Goal: Transaction & Acquisition: Subscribe to service/newsletter

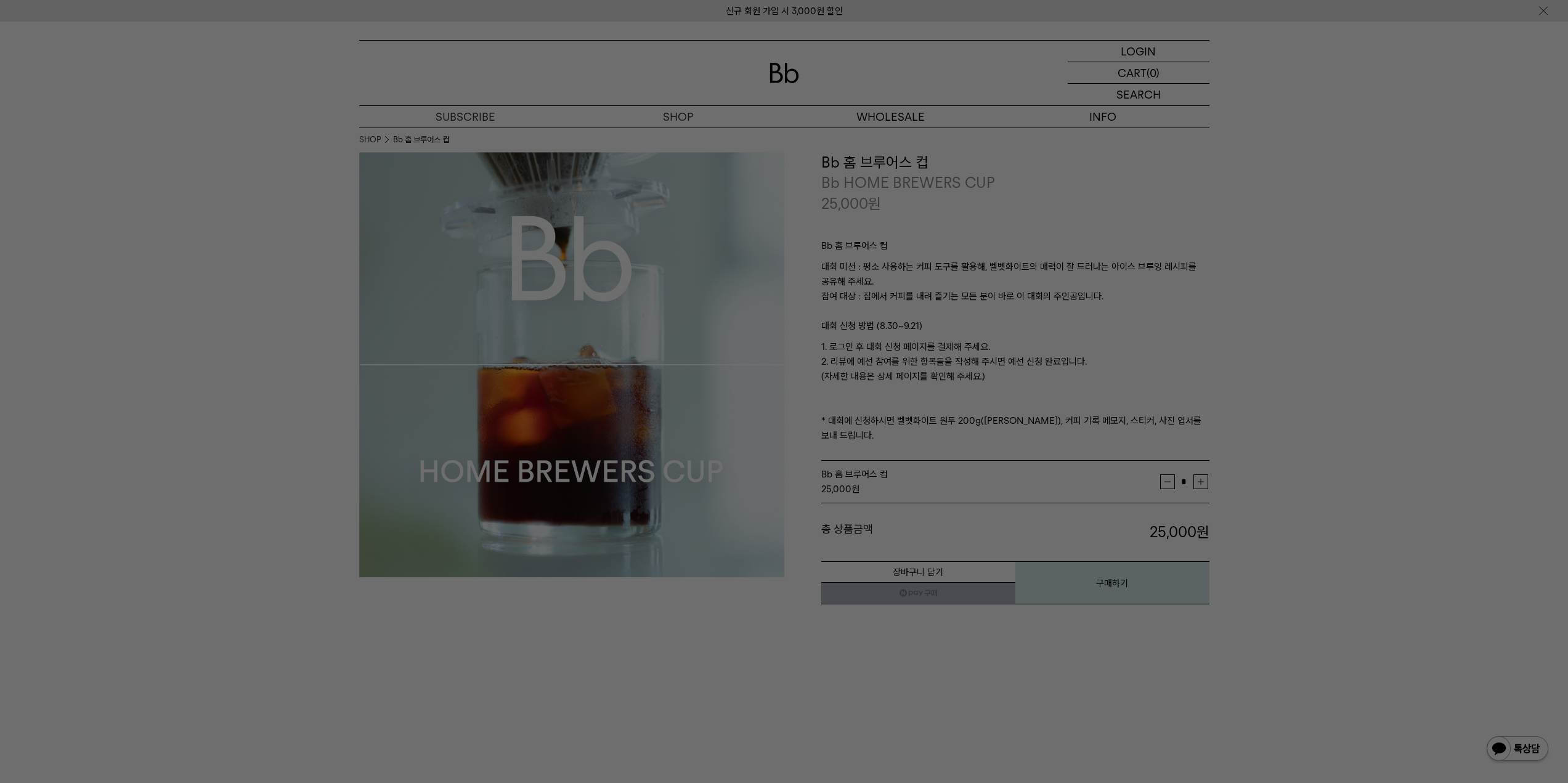
click at [1512, 377] on div at bounding box center [784, 392] width 1568 height 783
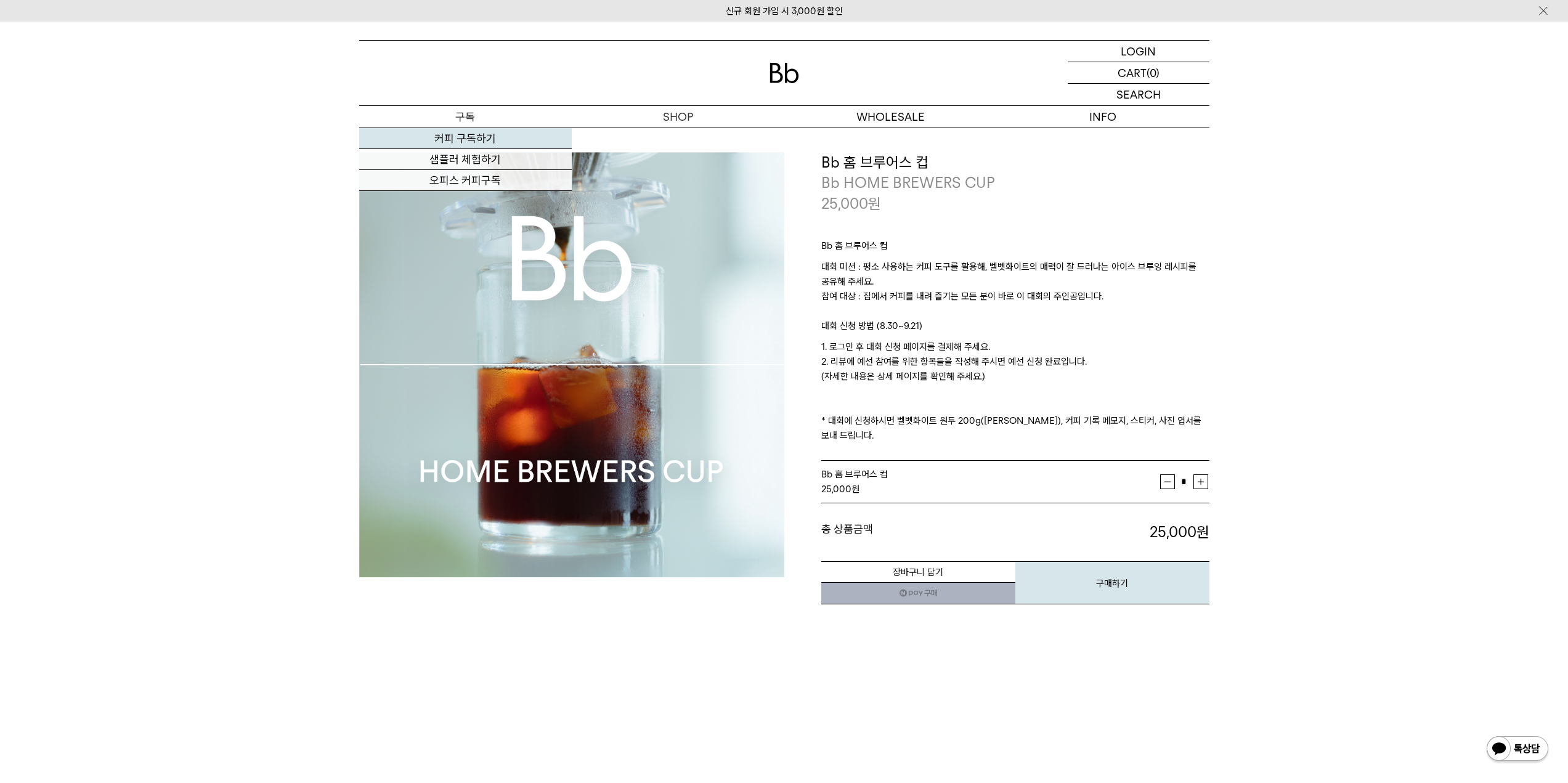
click at [490, 135] on link "커피 구독하기" at bounding box center [465, 138] width 212 height 21
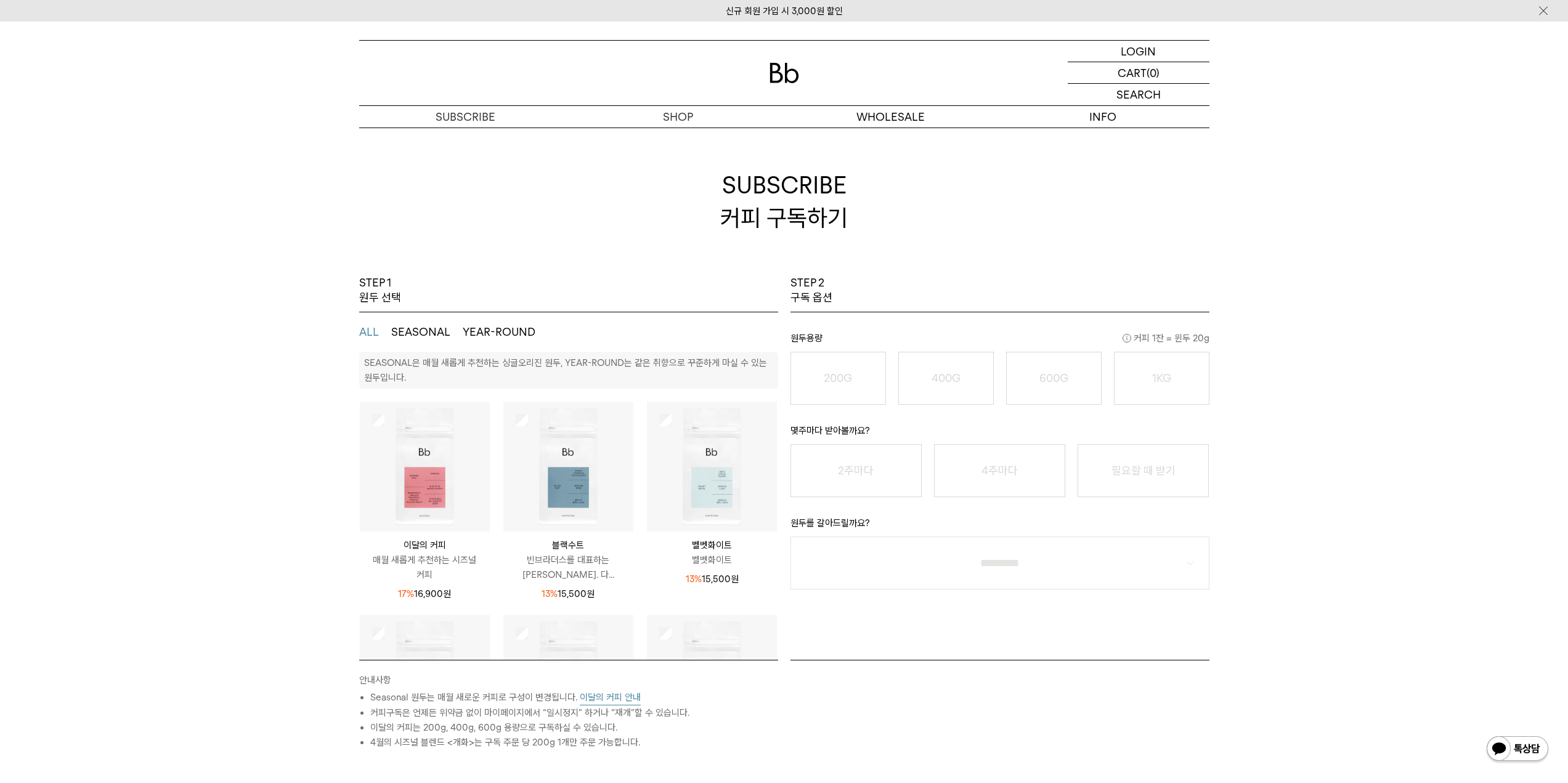
click at [423, 485] on img at bounding box center [425, 466] width 130 height 130
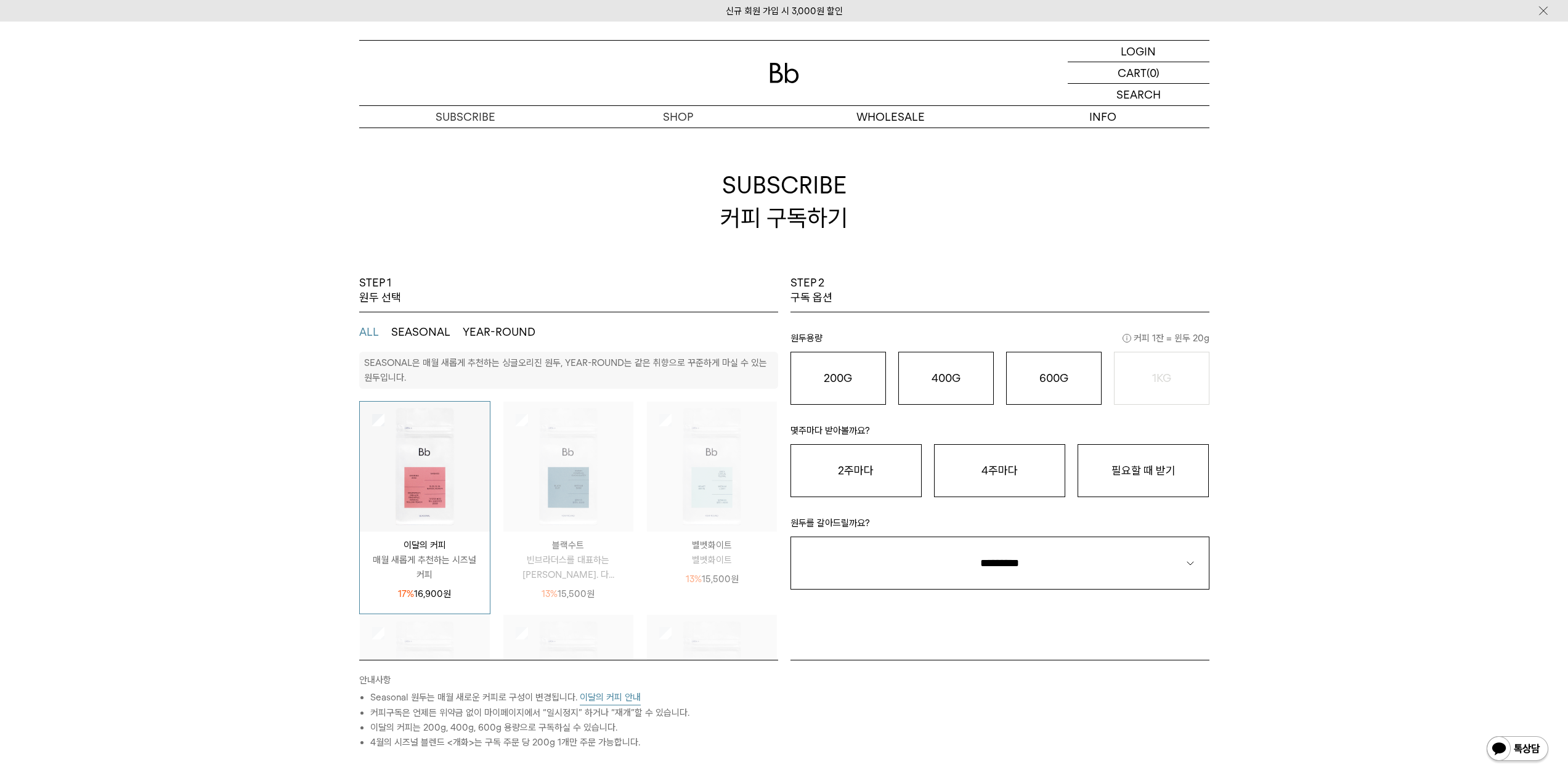
click at [429, 481] on img at bounding box center [425, 466] width 130 height 130
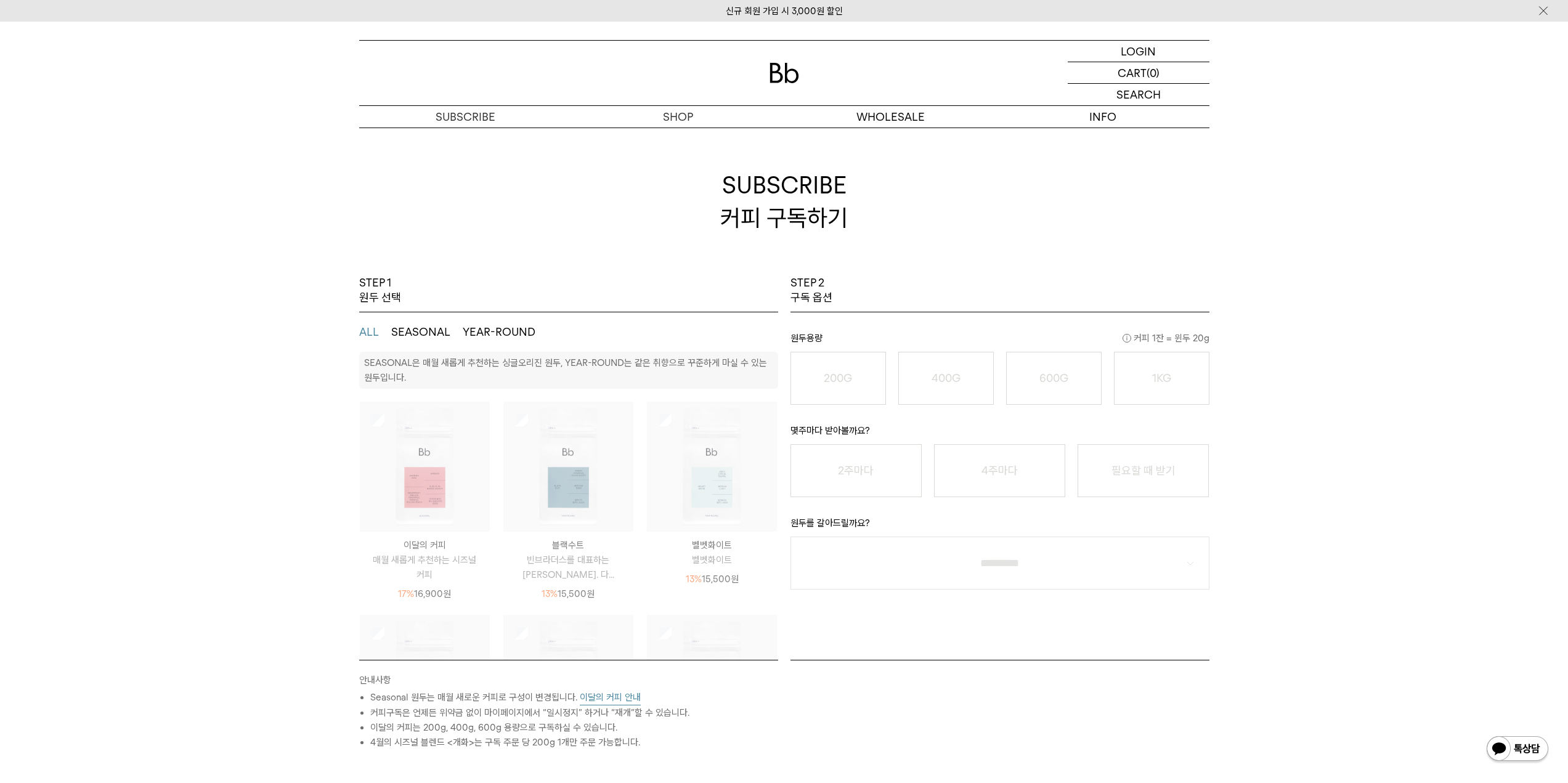
click at [258, 520] on div "STEP 1 원두 선택 ALL SEASONAL YEAR-ROUND SEASONAL은 매월 새롭게 추천하는 싱글오리진 원두, YEAR-ROUND…" at bounding box center [784, 573] width 1568 height 597
click at [397, 495] on img at bounding box center [425, 466] width 130 height 130
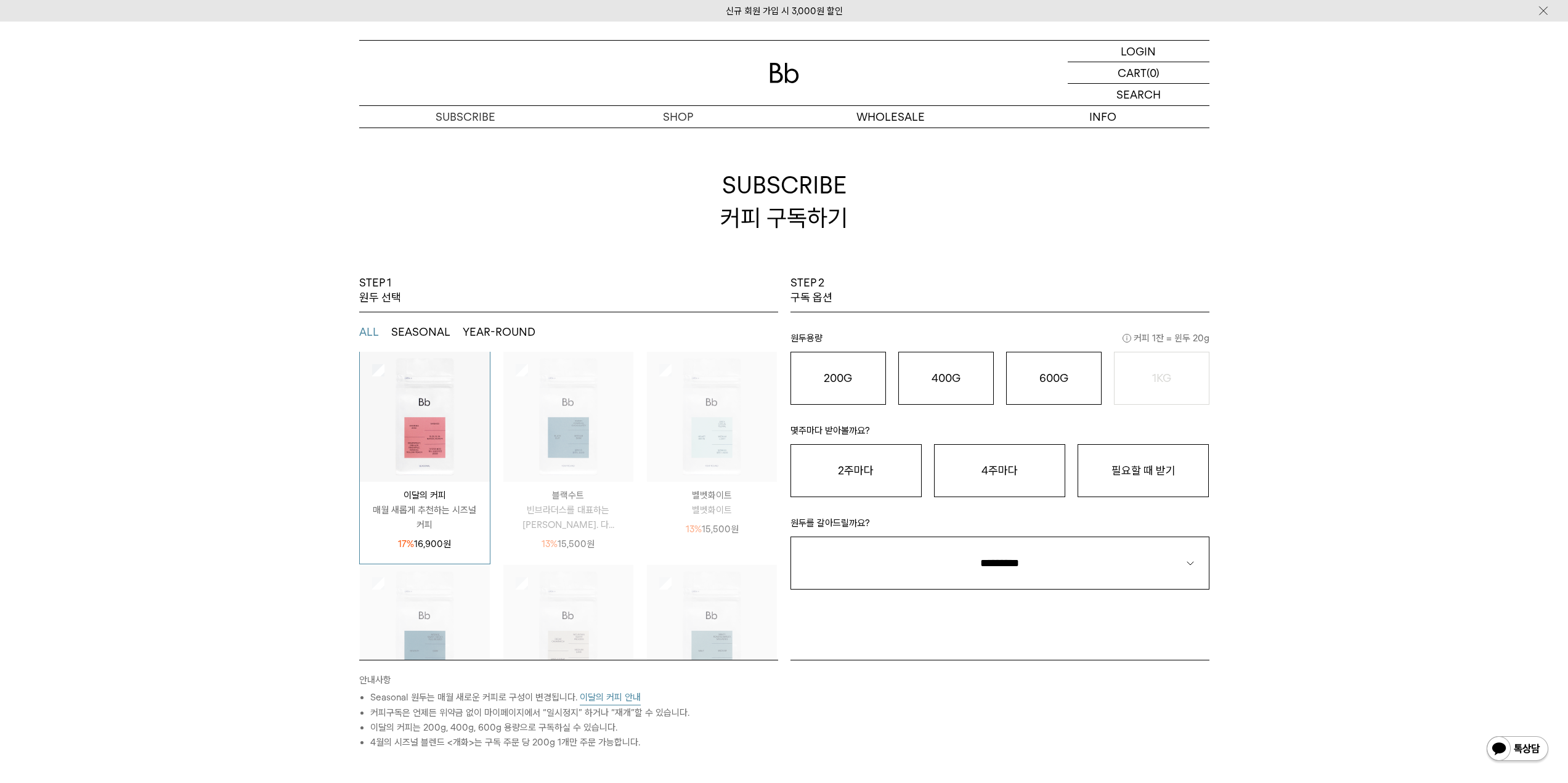
scroll to position [39, 0]
click at [1168, 338] on span "커피 1잔 = 윈두 20g" at bounding box center [1166, 337] width 87 height 15
click at [1257, 699] on div "STEP 1 원두 선택 ALL SEASONAL YEAR-ROUND SEASONAL은 매월 새롭게 추천하는 싱글오리진 원두, YEAR-ROUND…" at bounding box center [784, 573] width 1568 height 597
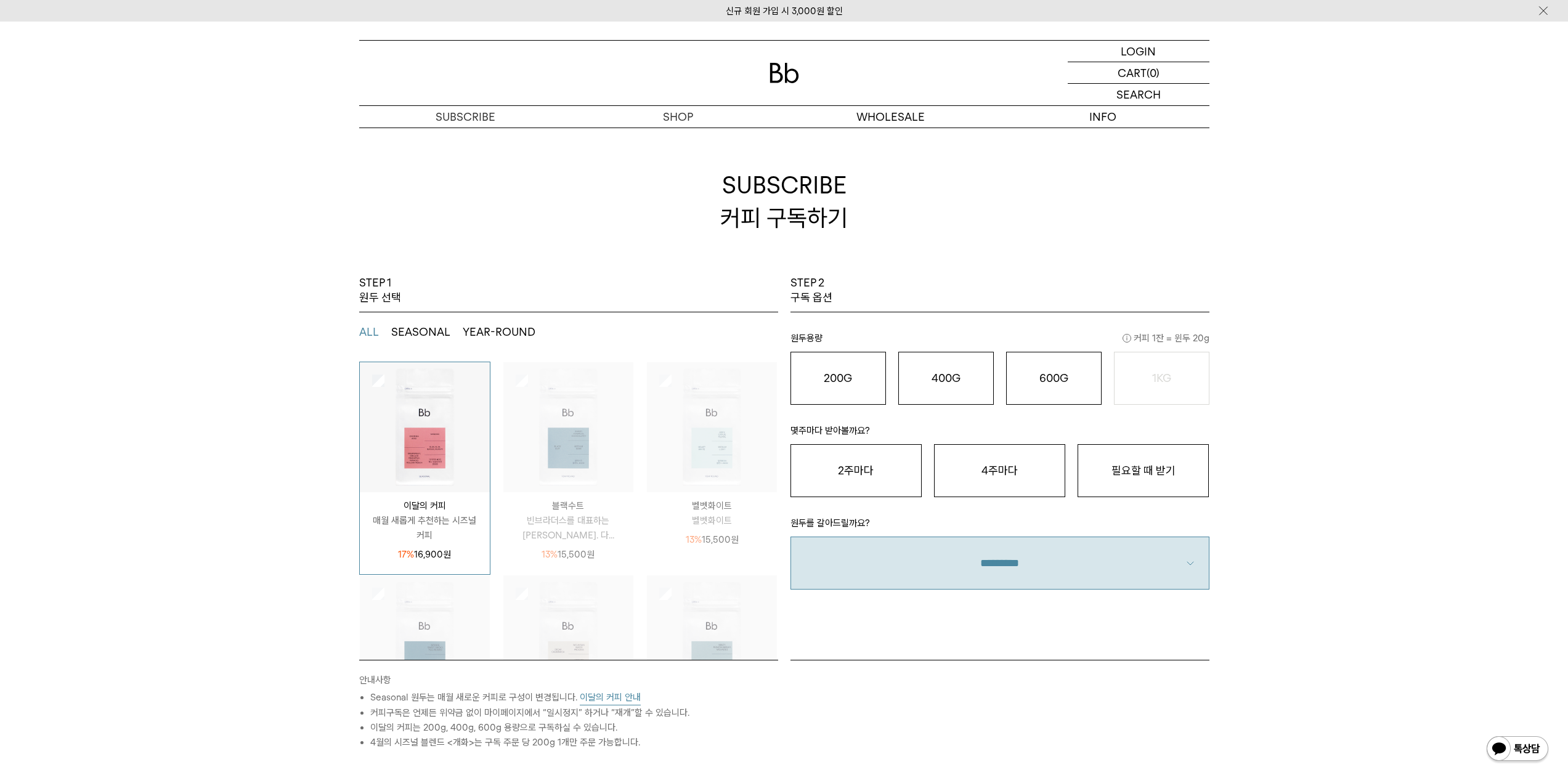
click at [1028, 563] on select "**********" at bounding box center [999, 563] width 419 height 53
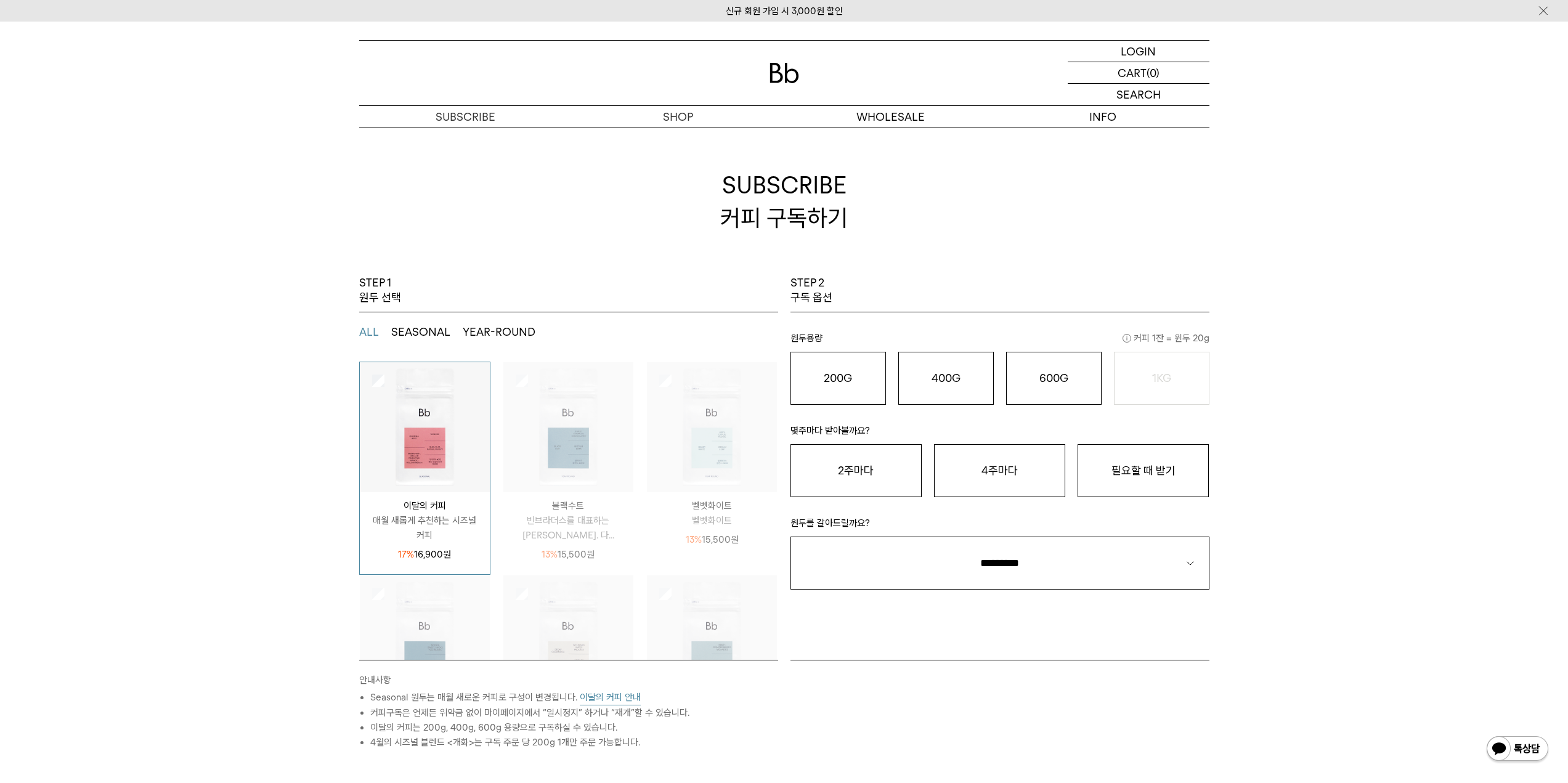
click at [1290, 579] on div "STEP 1 원두 선택 ALL SEASONAL YEAR-ROUND SEASONAL은 매월 새롭게 추천하는 싱글오리진 원두, YEAR-ROUND…" at bounding box center [784, 573] width 1568 height 597
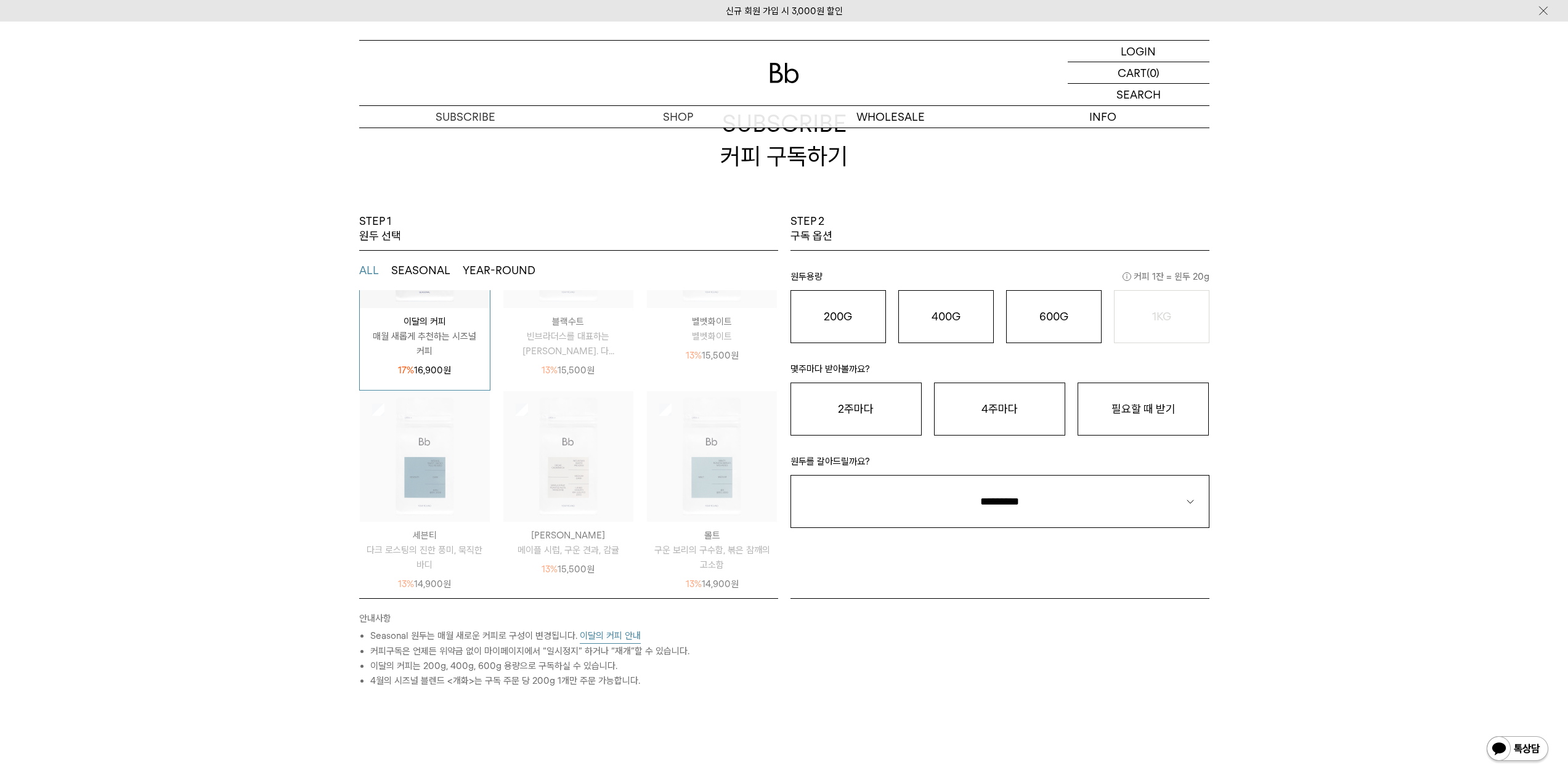
scroll to position [0, 0]
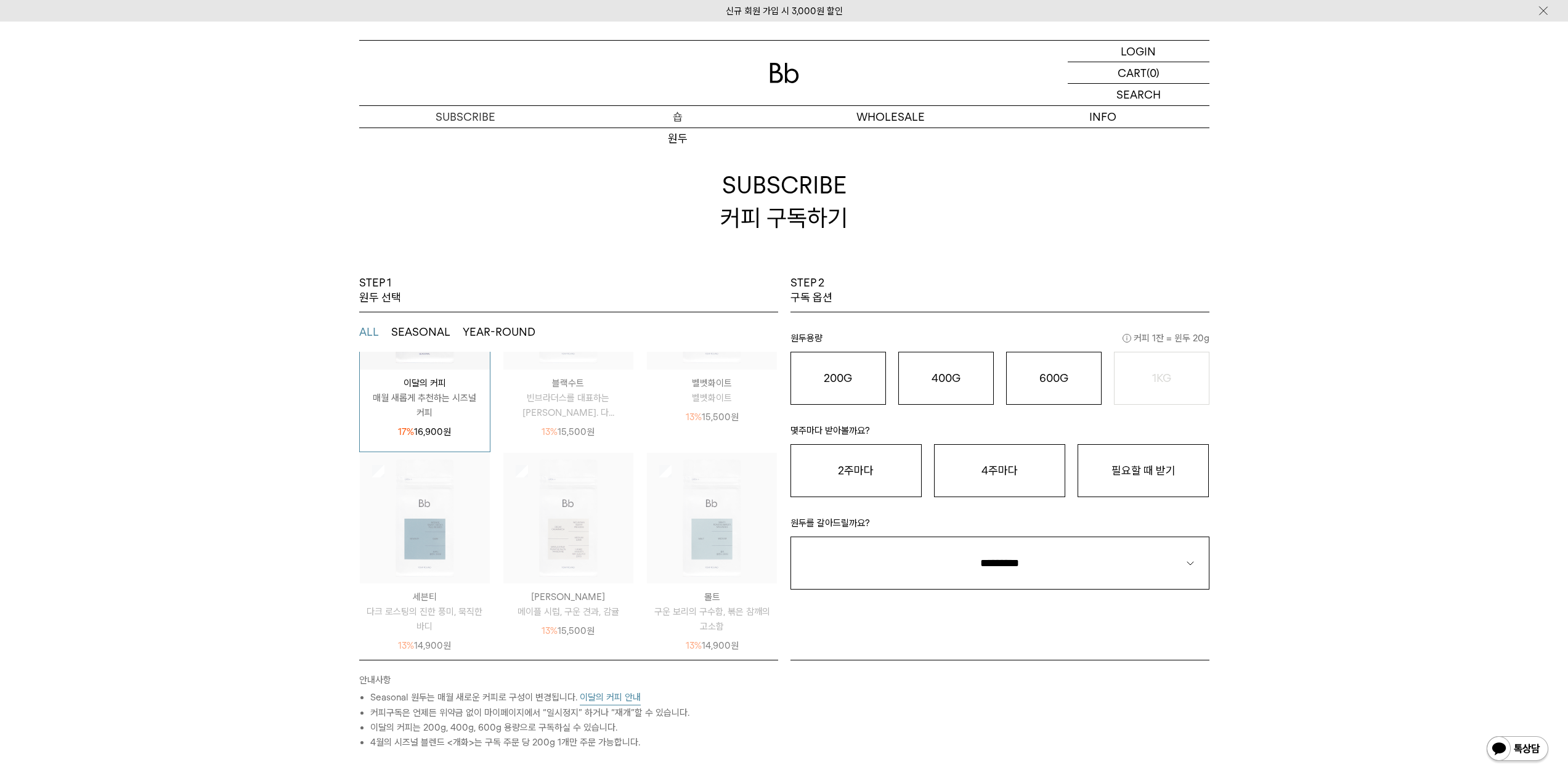
click at [650, 113] on p "숍" at bounding box center [678, 117] width 212 height 22
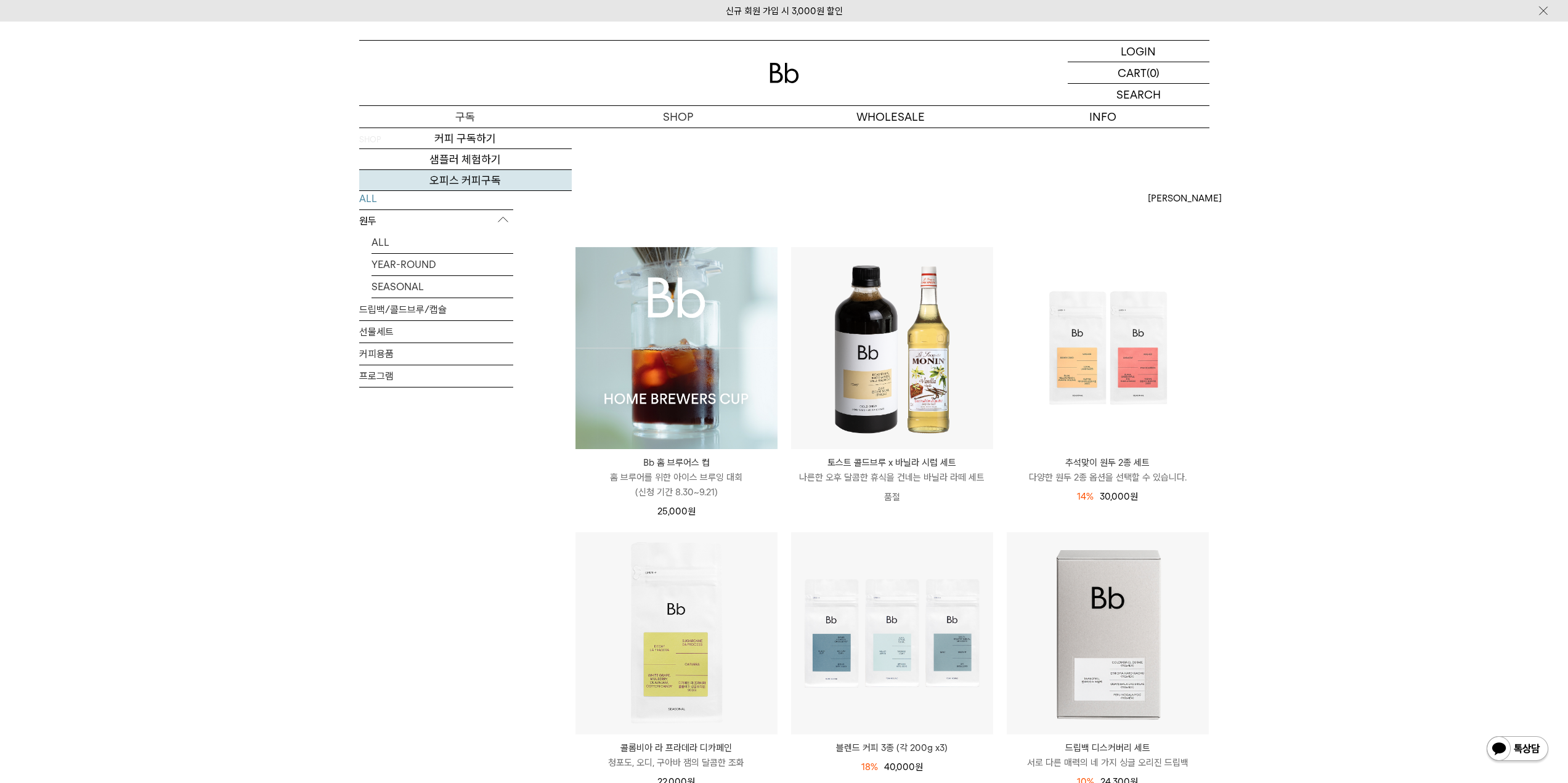
click at [470, 182] on link "오피스 커피구독" at bounding box center [465, 180] width 212 height 21
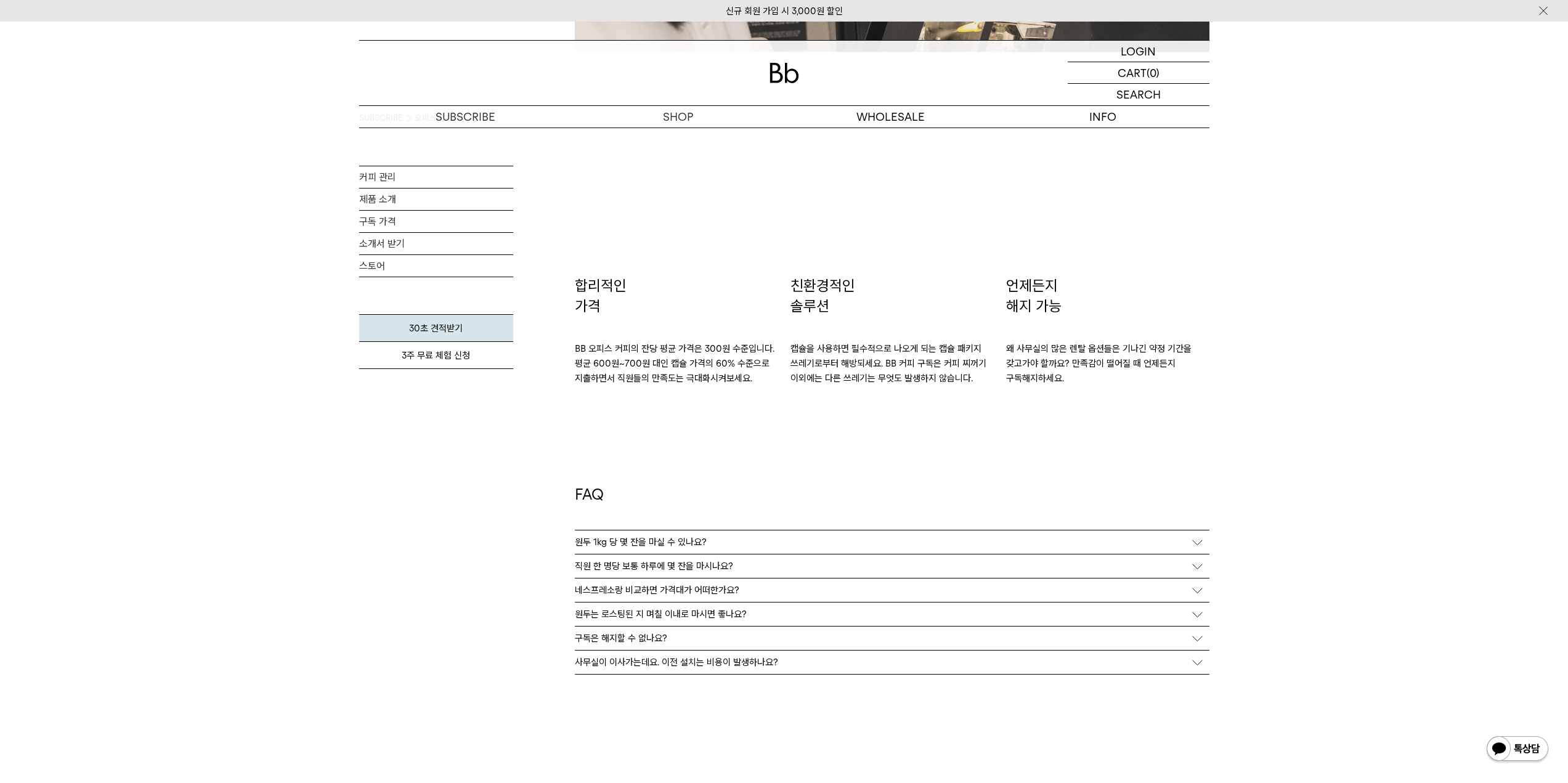
scroll to position [2094, 0]
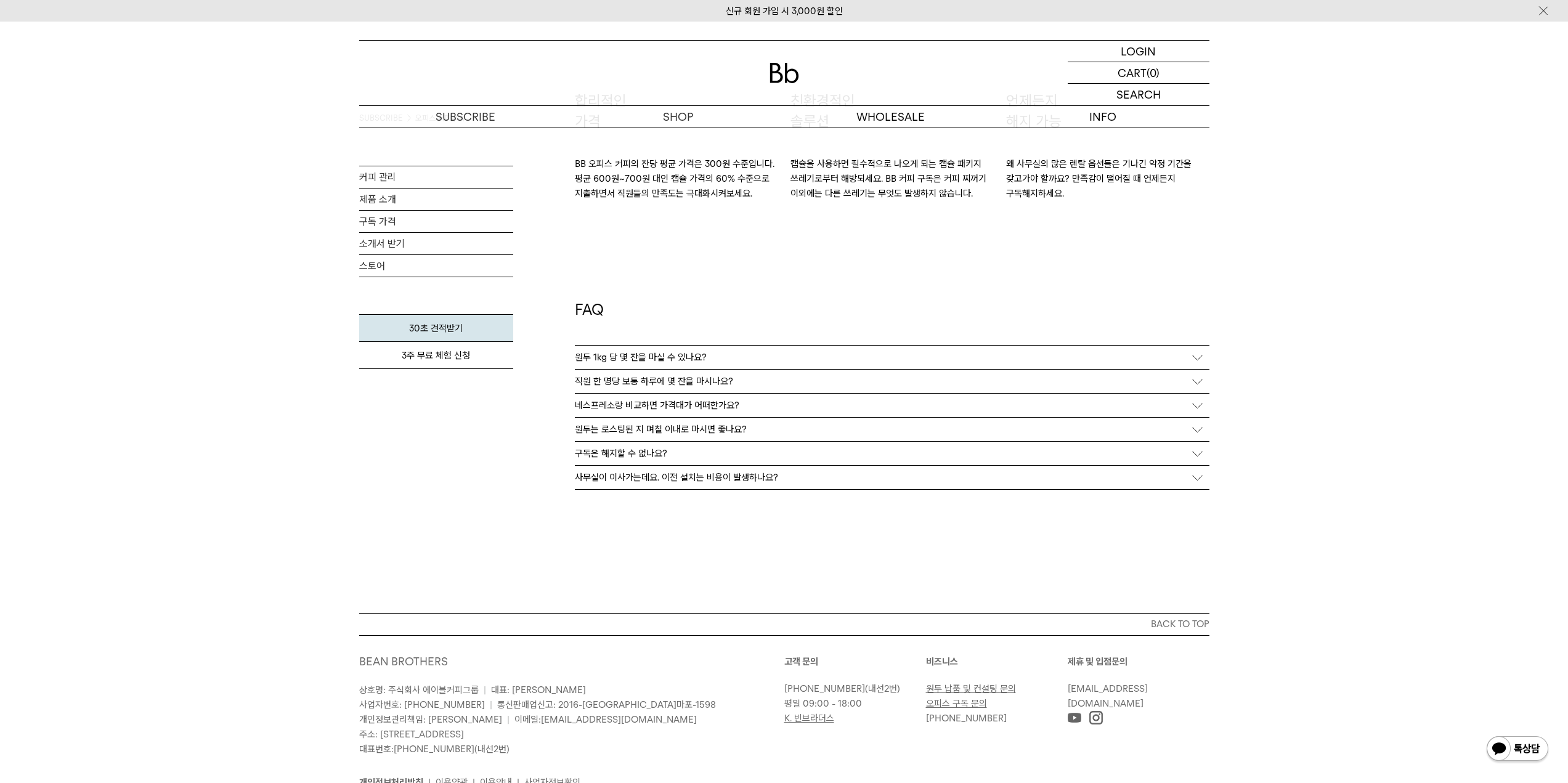
click at [709, 381] on p "직원 한 명당 보통 하루에 몇 잔을 마시나요?" at bounding box center [653, 381] width 158 height 11
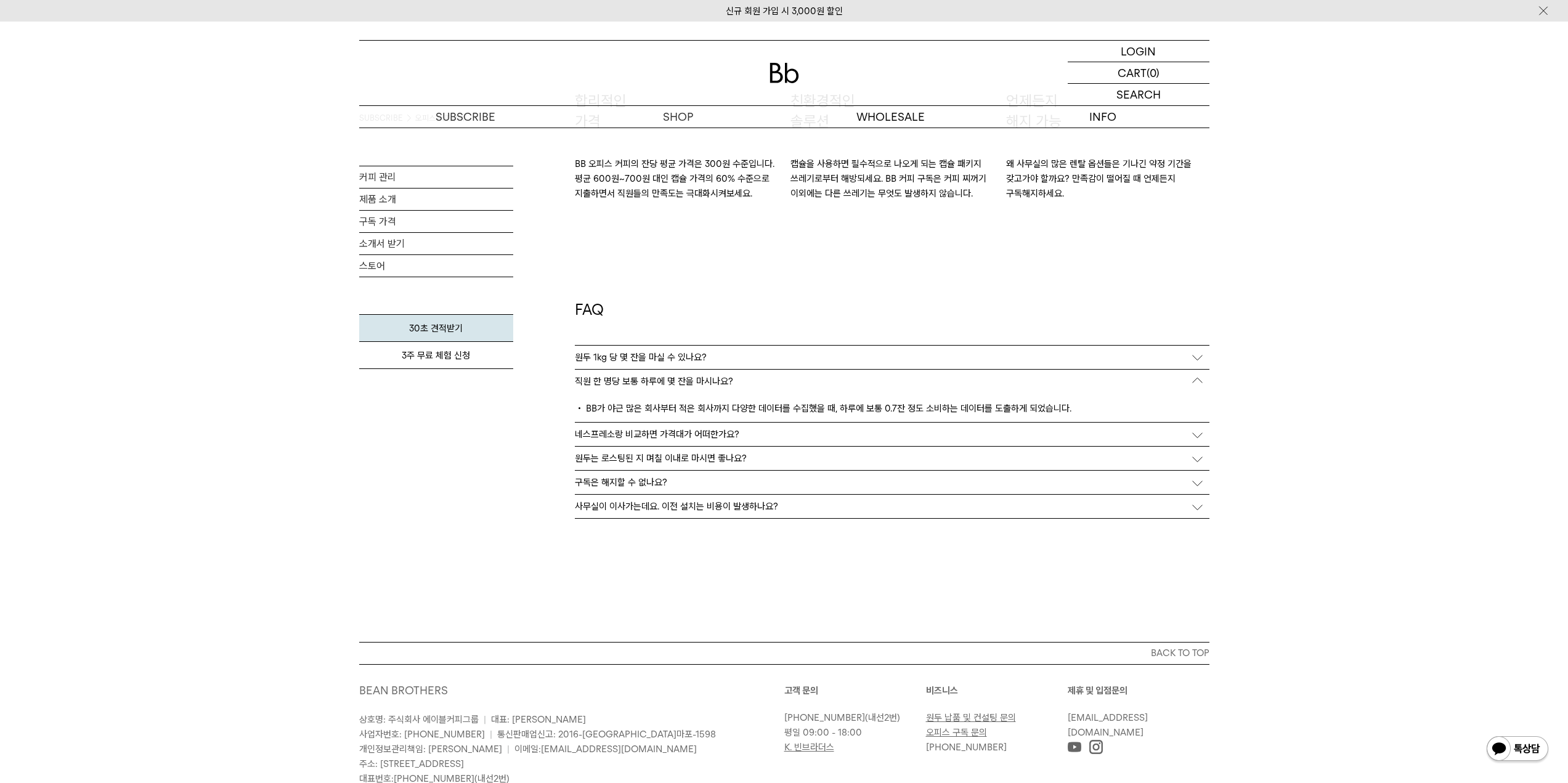
click at [717, 365] on div "원두 1kg 당 몇 잔을 마실 수 있나요?" at bounding box center [891, 357] width 634 height 24
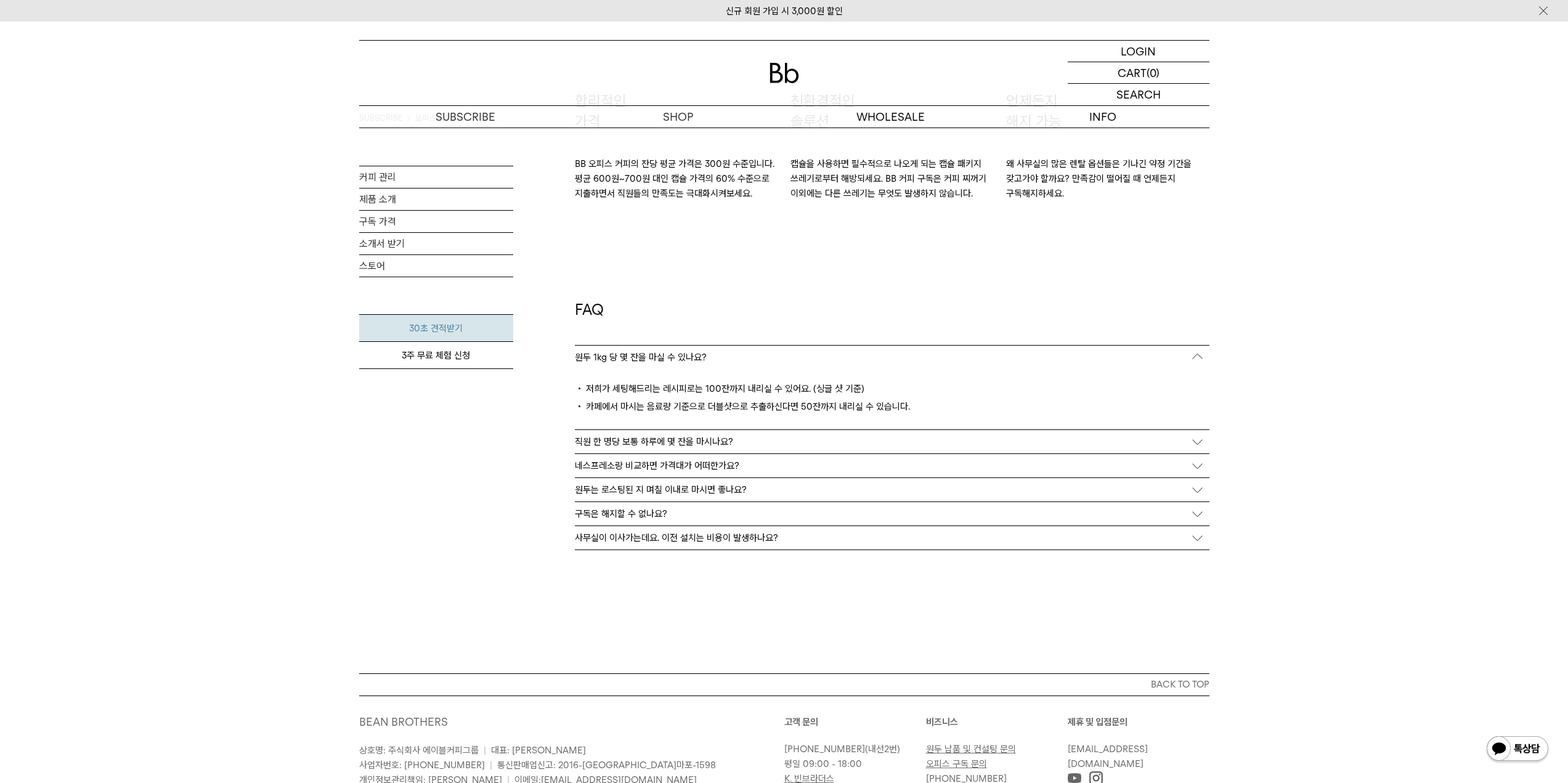
click at [447, 333] on link "30초 견적받기" at bounding box center [436, 328] width 154 height 28
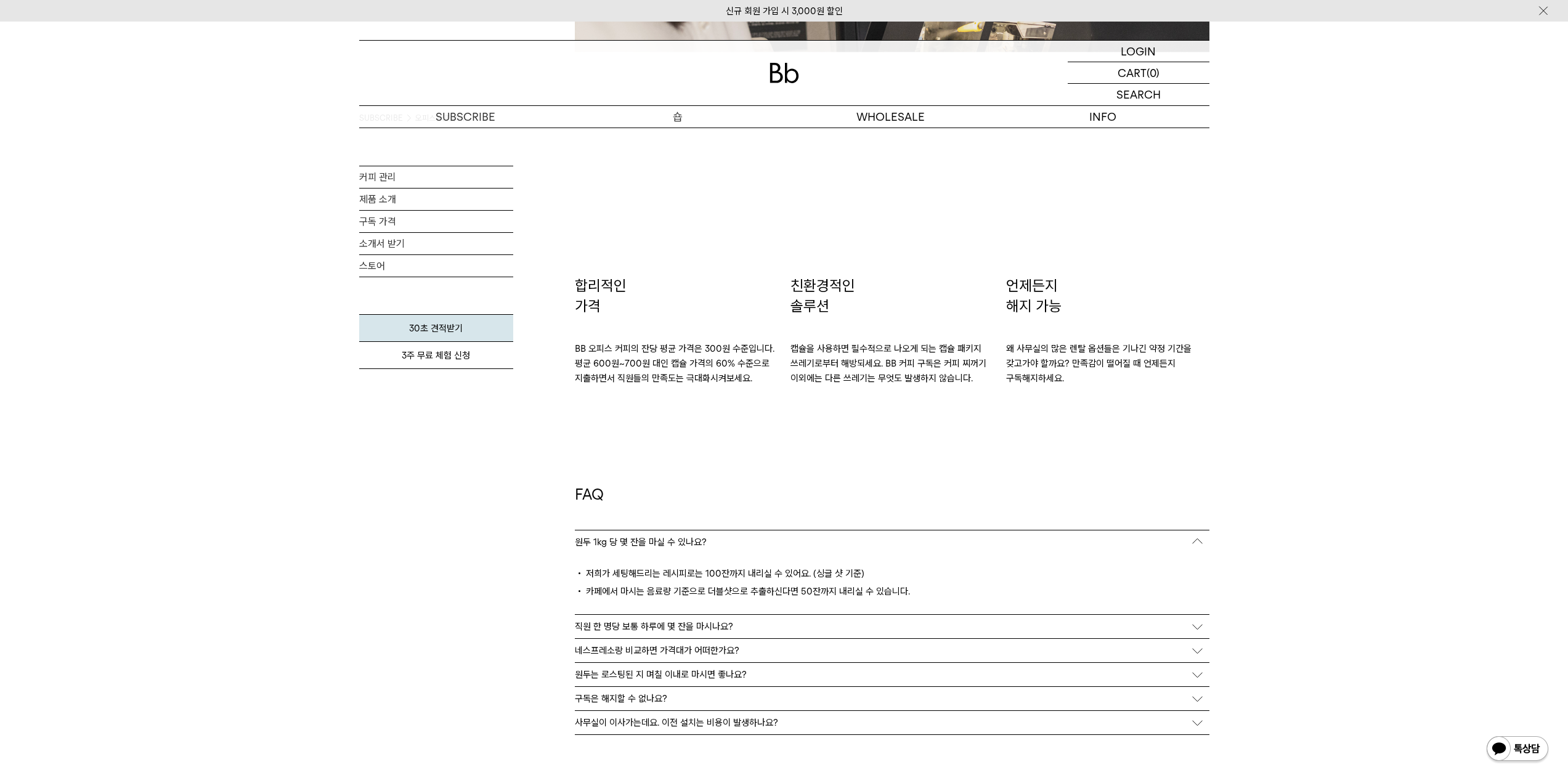
click at [677, 115] on p "숍" at bounding box center [678, 117] width 212 height 22
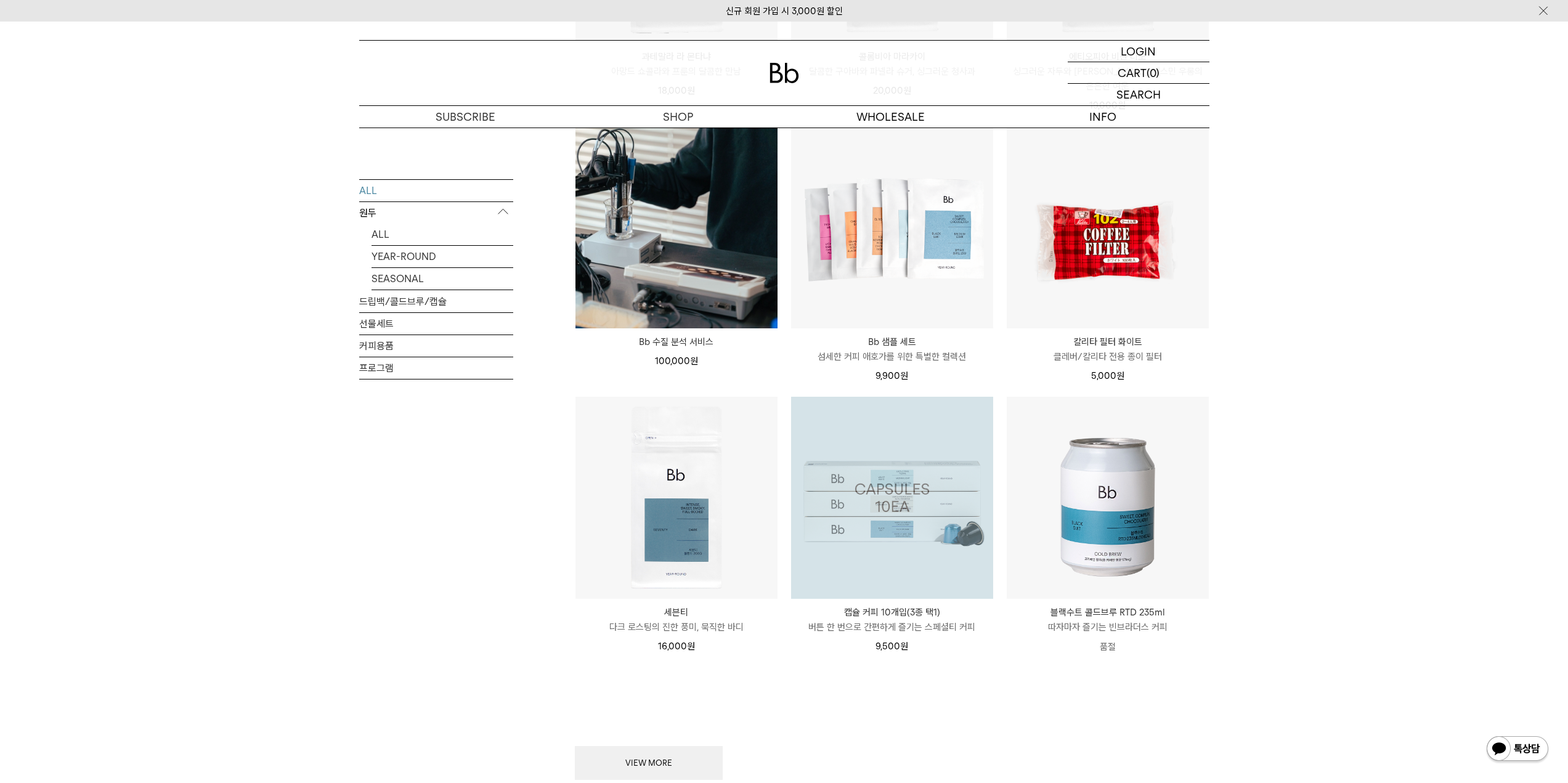
scroll to position [1572, 0]
